Goal: Information Seeking & Learning: Learn about a topic

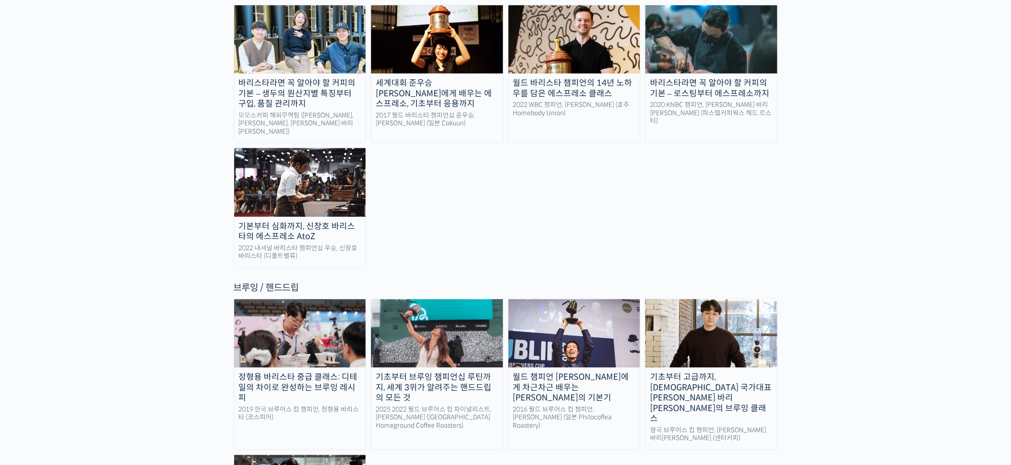
scroll to position [1383, 0]
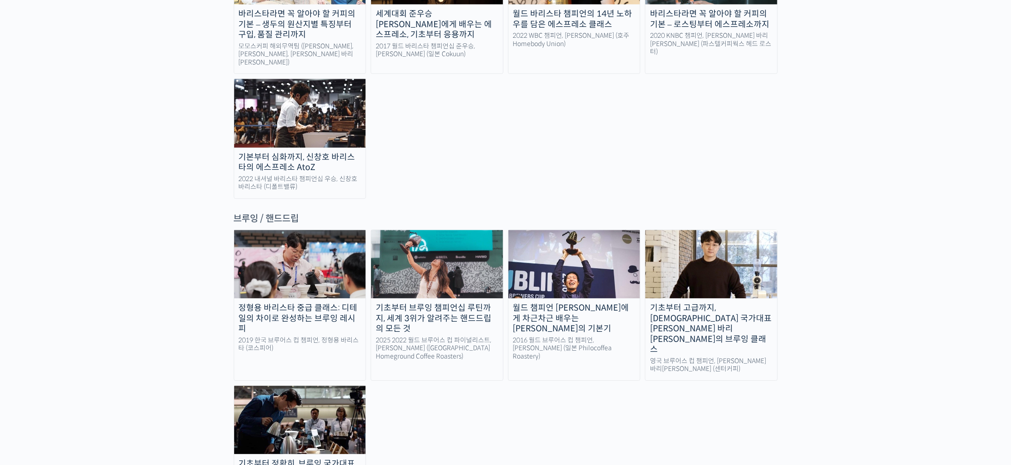
click at [717, 230] on img at bounding box center [711, 264] width 132 height 68
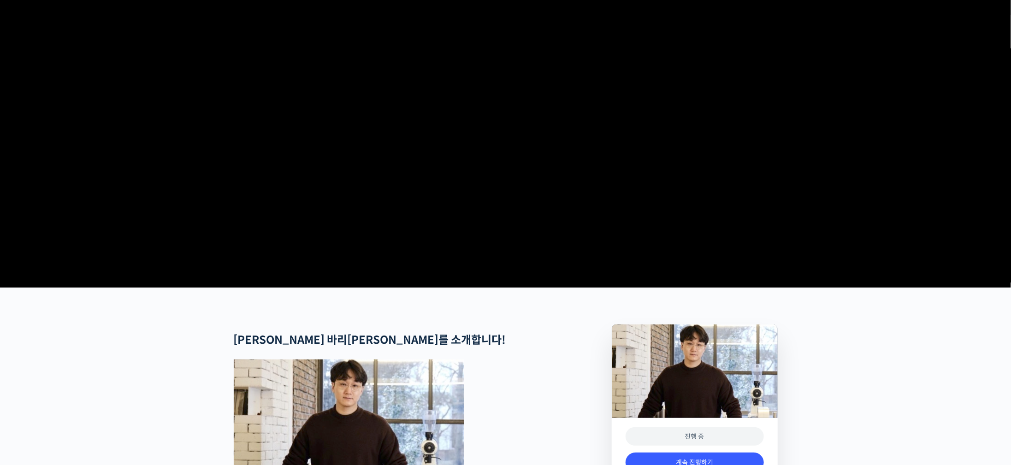
scroll to position [207, 0]
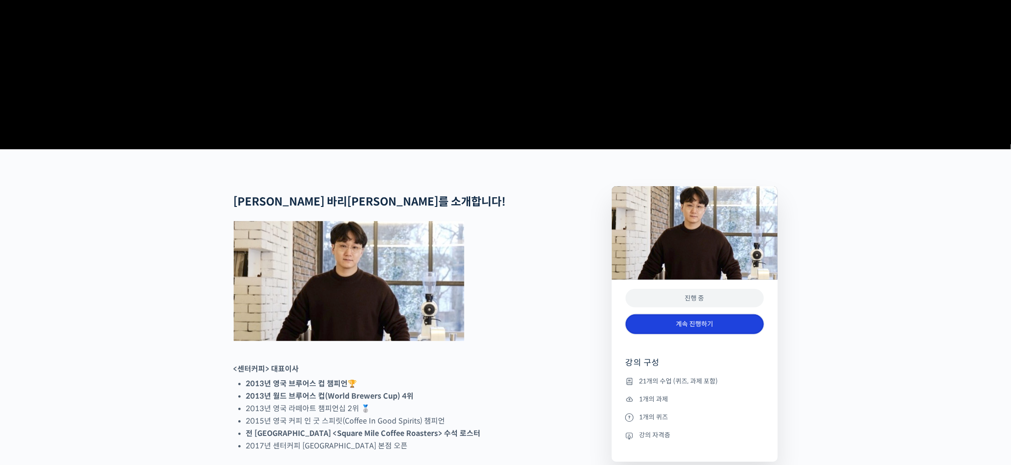
click at [701, 334] on link "계속 진행하기" at bounding box center [695, 324] width 138 height 20
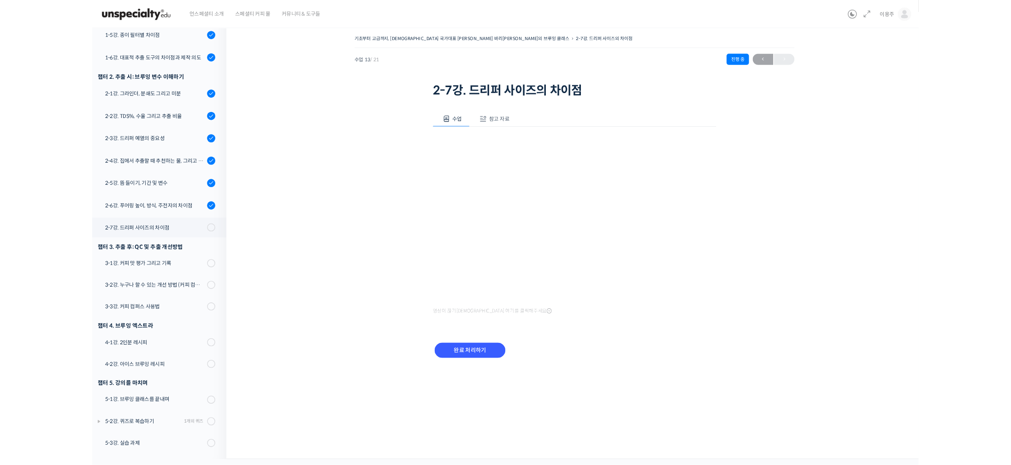
scroll to position [248, 0]
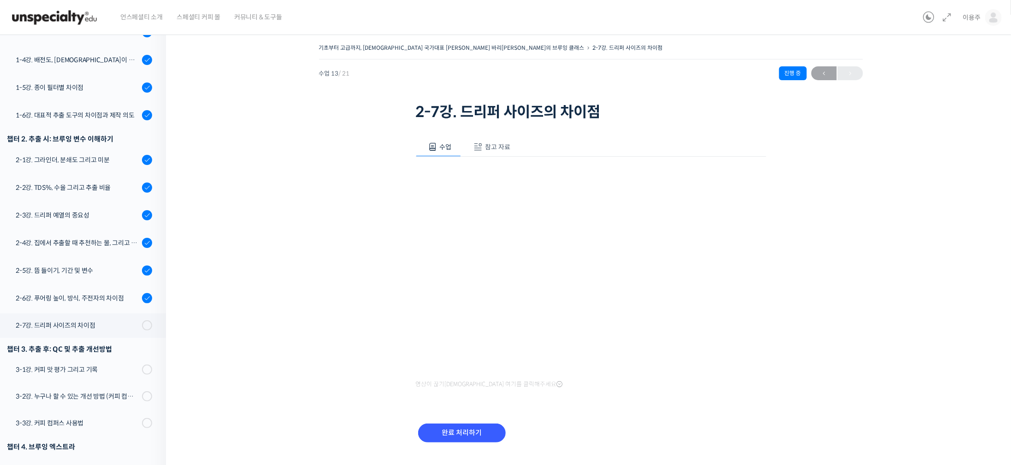
drag, startPoint x: 863, startPoint y: 235, endPoint x: 851, endPoint y: 264, distance: 31.7
click at [863, 235] on div "기초부터 고급까지, 영국 국가대표 박상호 바리스타의 브루잉 클래스 2-7강. 드리퍼 사이즈의 차이점 진행 중 수업 13 /…" at bounding box center [590, 254] width 757 height 426
click at [253, 319] on div "기초부터 고급까지, 영국 국가대표 박상호 바리스타의 브루잉 클래스 2-7강. 드리퍼 사이즈의 차이점 진행 중 수업 13 /…" at bounding box center [590, 254] width 757 height 426
click at [957, 358] on div "기초부터 고급까지, 영국 국가대표 박상호 바리스타의 브루잉 클래스 2-7강. 드리퍼 사이즈의 차이점 진행 중 수업 13 /…" at bounding box center [590, 254] width 757 height 426
click at [294, 288] on div "기초부터 고급까지, 영국 국가대표 박상호 바리스타의 브루잉 클래스 2-7강. 드리퍼 사이즈의 차이점 진행 중 수업 13 /…" at bounding box center [590, 254] width 757 height 426
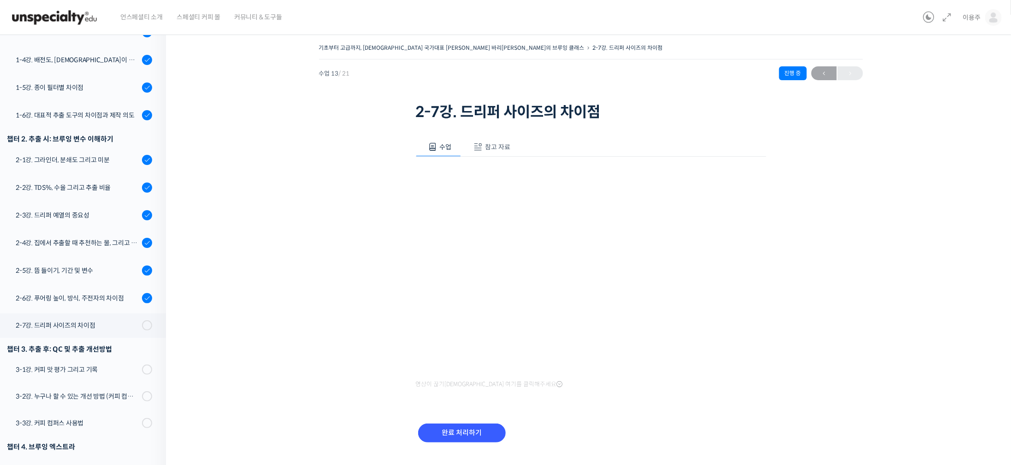
click at [231, 240] on div "기초부터 고급까지, 영국 국가대표 박상호 바리스타의 브루잉 클래스 2-7강. 드리퍼 사이즈의 차이점 진행 중 수업 13 /…" at bounding box center [590, 254] width 757 height 426
click at [924, 251] on div "기초부터 고급까지, 영국 국가대표 박상호 바리스타의 브루잉 클래스 2-7강. 드리퍼 사이즈의 차이점 진행 중 수업 13 /…" at bounding box center [590, 254] width 757 height 426
click at [248, 243] on div "기초부터 고급까지, 영국 국가대표 박상호 바리스타의 브루잉 클래스 2-7강. 드리퍼 사이즈의 차이점 진행 중 수업 13 /…" at bounding box center [590, 254] width 757 height 426
click at [249, 226] on div "기초부터 고급까지, 영국 국가대표 박상호 바리스타의 브루잉 클래스 2-7강. 드리퍼 사이즈의 차이점 진행 중 수업 13 /…" at bounding box center [590, 254] width 757 height 426
click at [271, 278] on div "기초부터 고급까지, 영국 국가대표 박상호 바리스타의 브루잉 클래스 2-7강. 드리퍼 사이즈의 차이점 진행 중 수업 13 /…" at bounding box center [590, 254] width 757 height 426
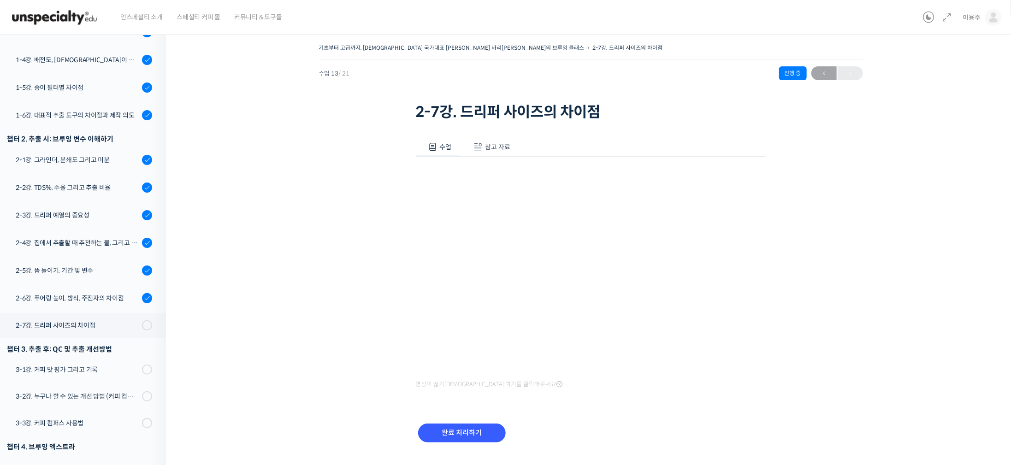
click at [331, 387] on div "기초부터 고급까지, 영국 국가대표 박상호 바리스타의 브루잉 클래스 2-7강. 드리퍼 사이즈의 차이점 진행 중 수업 13 /…" at bounding box center [590, 254] width 757 height 426
